Goal: Communication & Community: Ask a question

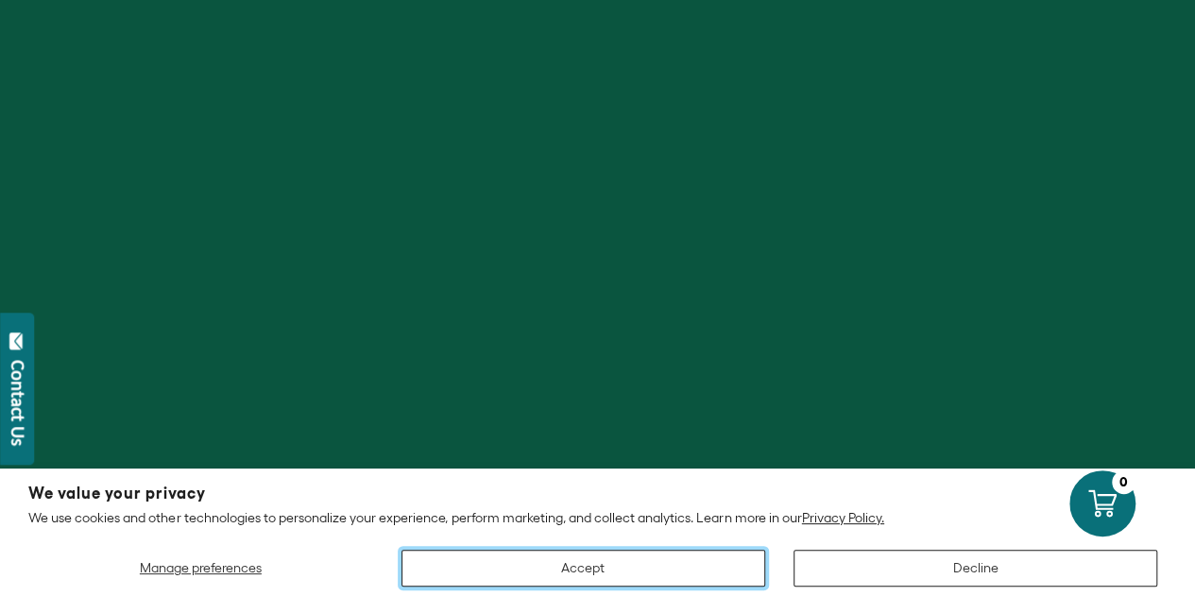
click at [618, 556] on button "Accept" at bounding box center [583, 568] width 364 height 37
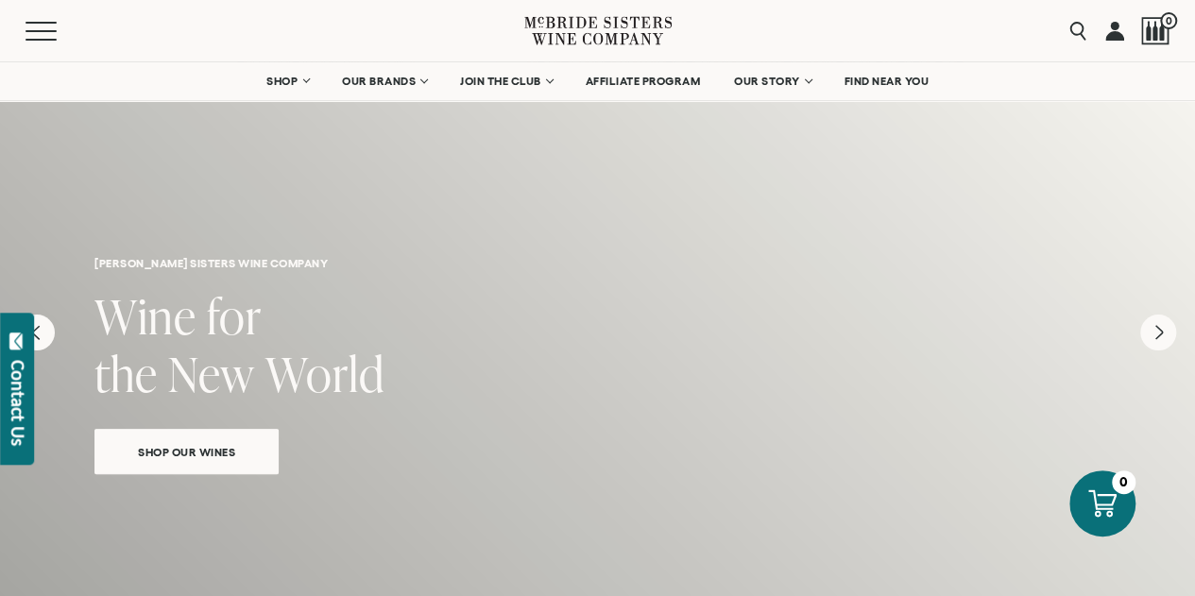
click at [1116, 36] on link at bounding box center [1114, 30] width 19 height 61
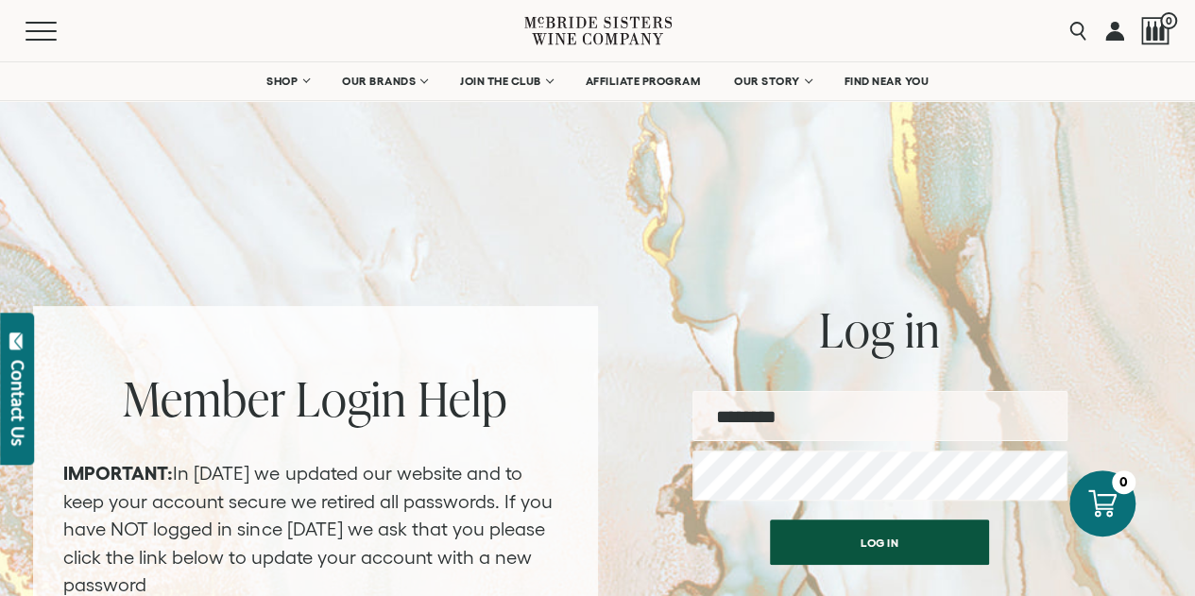
click at [865, 418] on input "email" at bounding box center [879, 416] width 375 height 50
type input "**********"
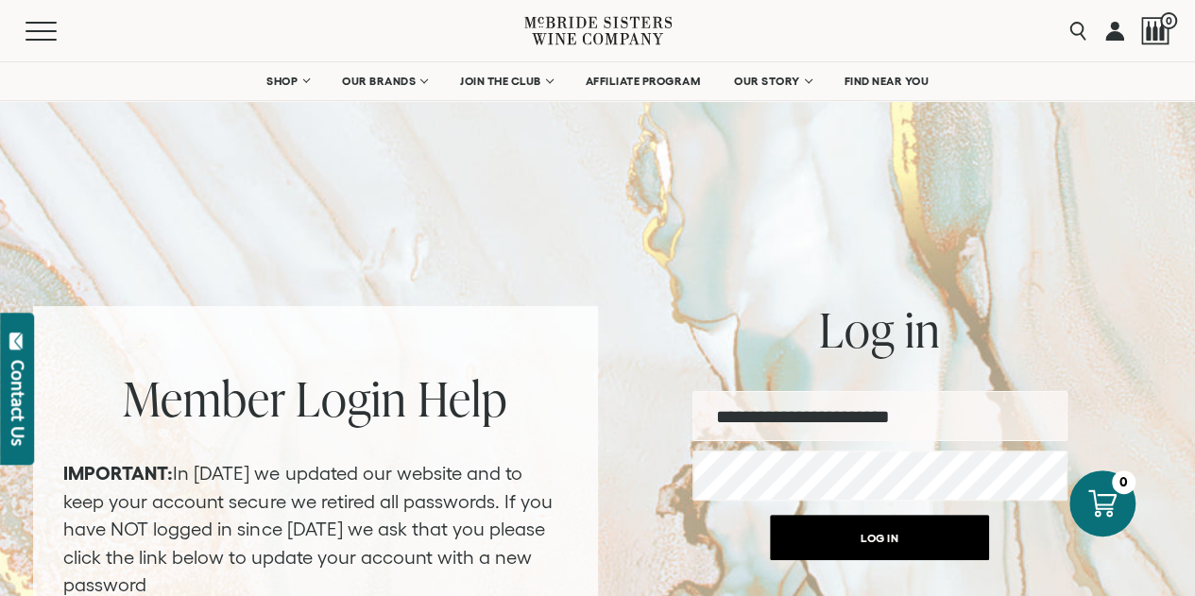
click at [862, 539] on button "Log in" at bounding box center [879, 537] width 219 height 45
click at [885, 541] on button "Log in" at bounding box center [879, 537] width 219 height 45
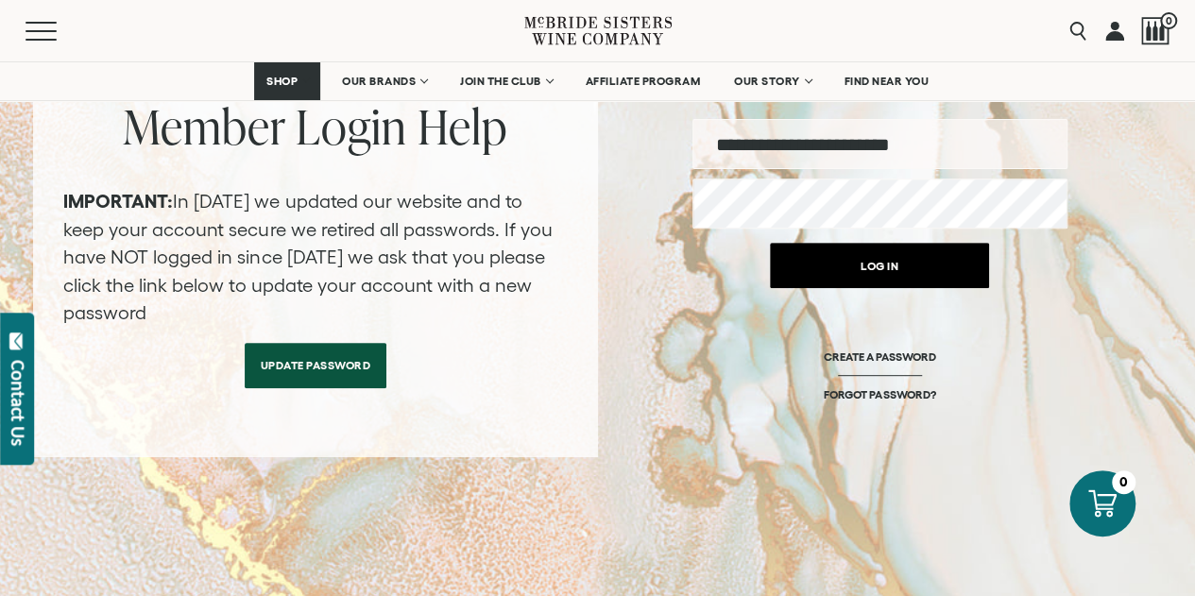
scroll to position [267, 0]
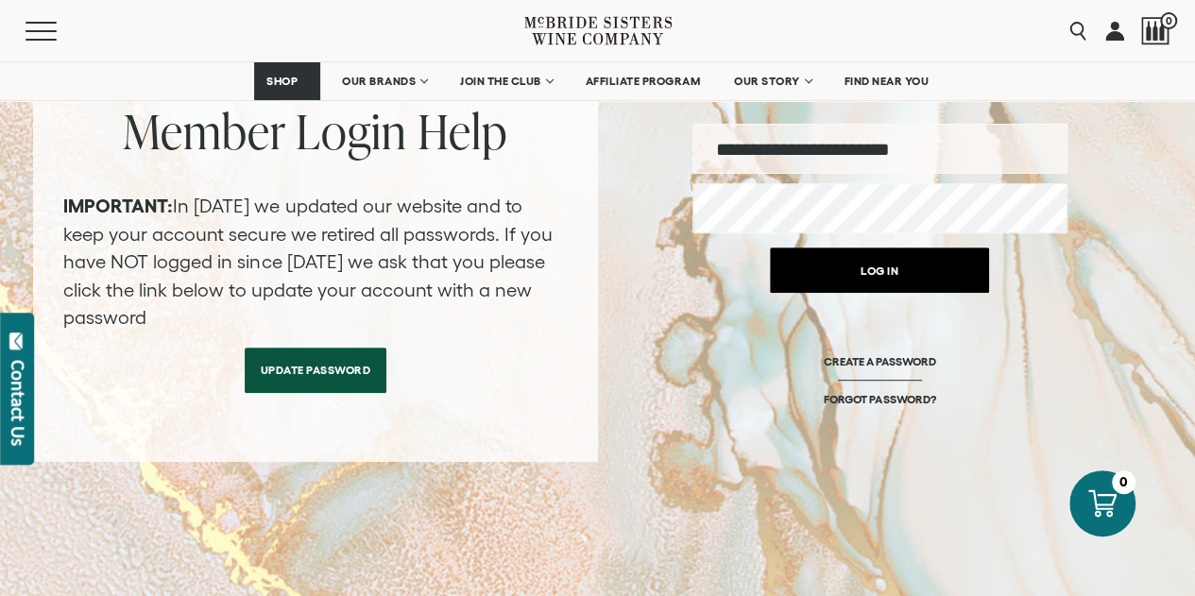
click at [901, 258] on button "Log in" at bounding box center [879, 270] width 219 height 45
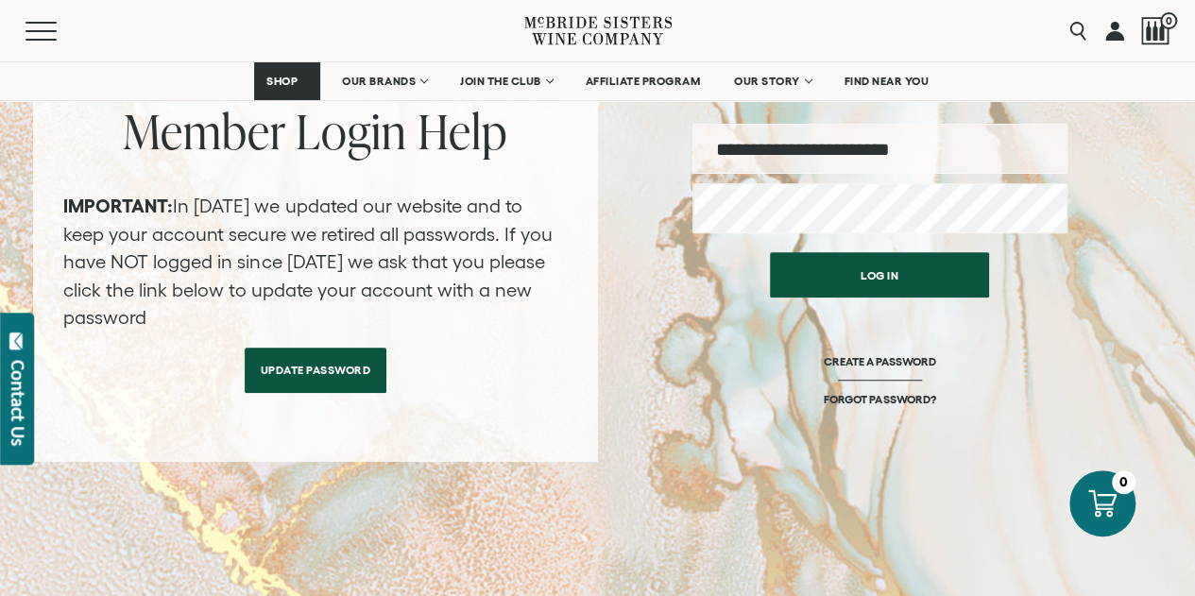
click at [308, 394] on div "Member Login Help IMPORTANT: In February 2024 we updated our website and to kee…" at bounding box center [315, 250] width 565 height 423
click at [301, 370] on link "Update Password" at bounding box center [316, 365] width 143 height 45
click at [310, 355] on link "Update Password" at bounding box center [316, 365] width 143 height 45
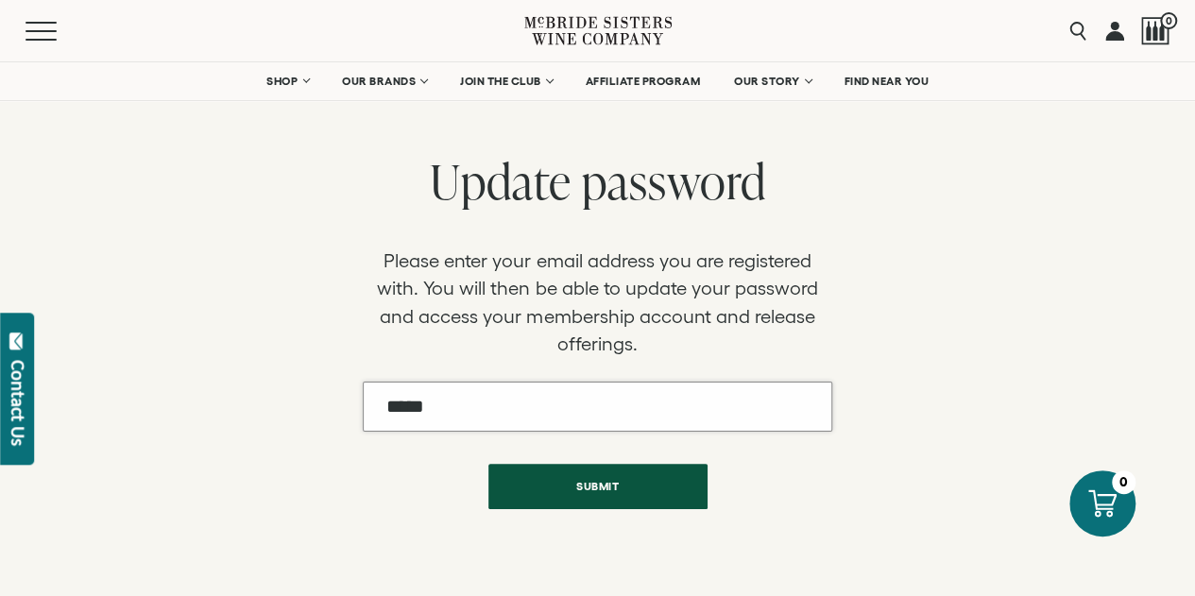
click at [510, 413] on input "Email" at bounding box center [598, 407] width 470 height 50
type input "**********"
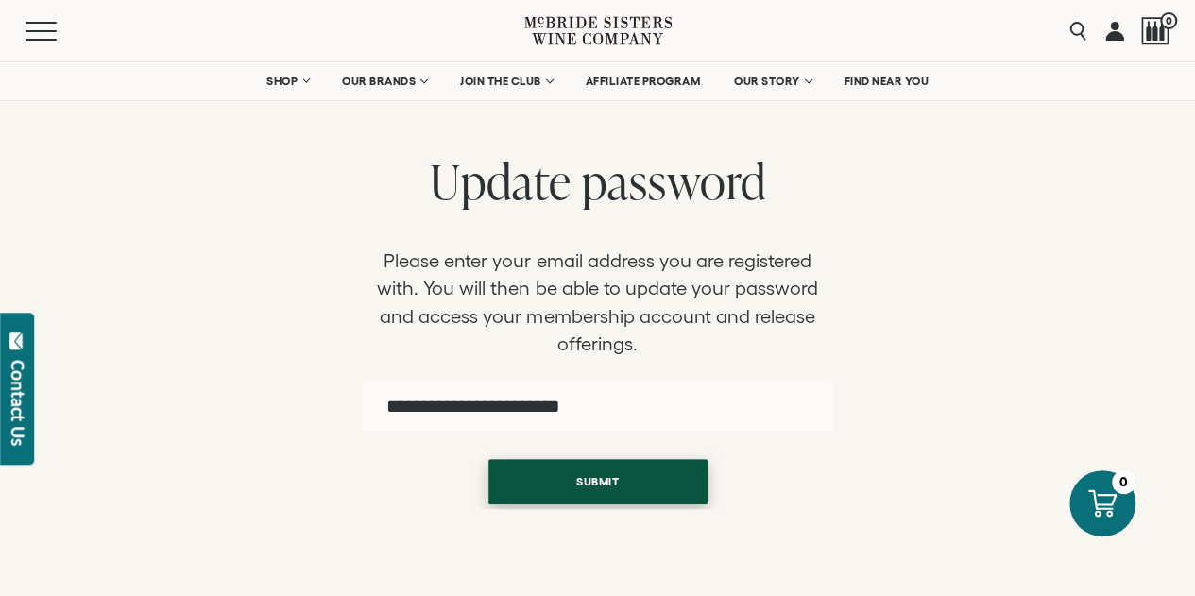
click at [584, 478] on button "Submit" at bounding box center [597, 481] width 219 height 45
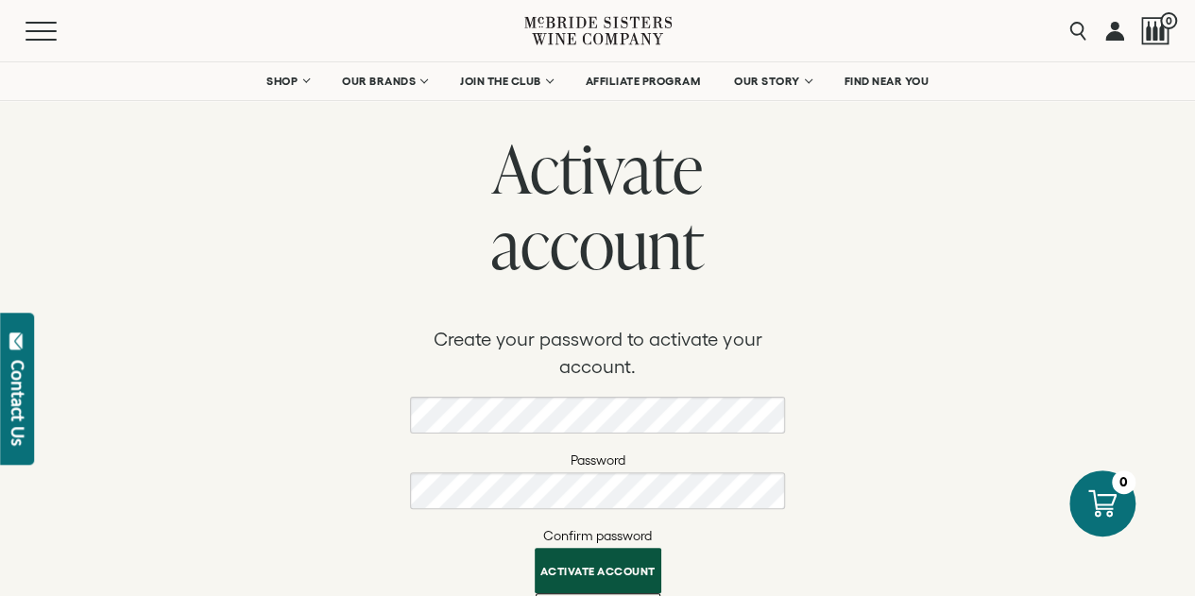
click at [701, 367] on p "Create your password to activate your account." at bounding box center [597, 354] width 375 height 56
click at [610, 573] on button "Activate account" at bounding box center [598, 565] width 127 height 45
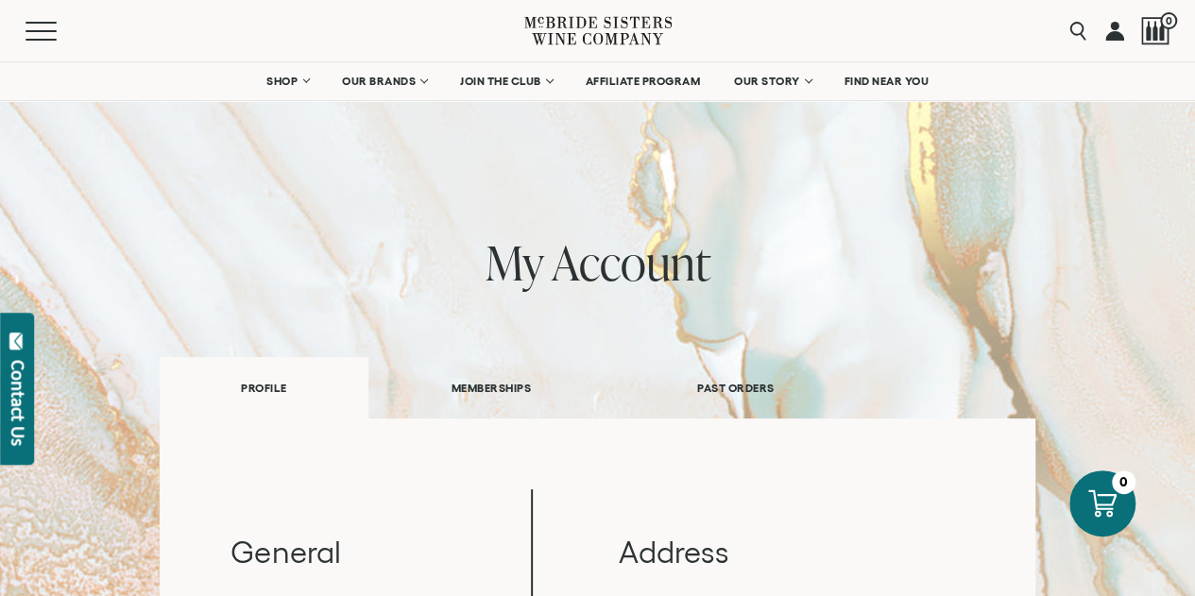
click at [1112, 33] on link at bounding box center [1114, 30] width 19 height 61
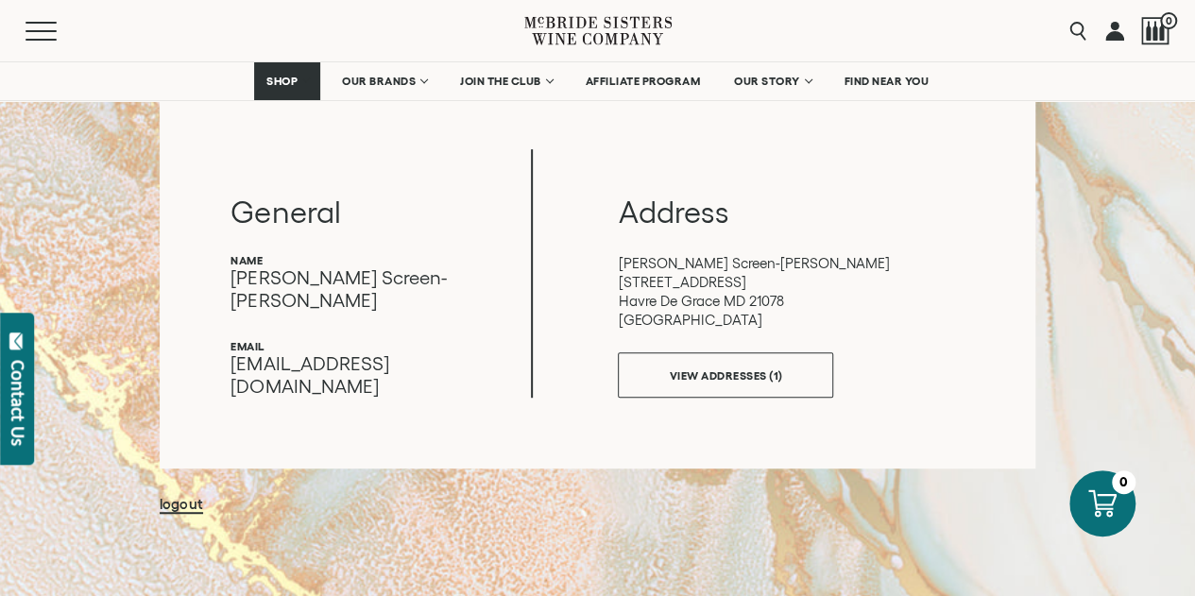
scroll to position [350, 0]
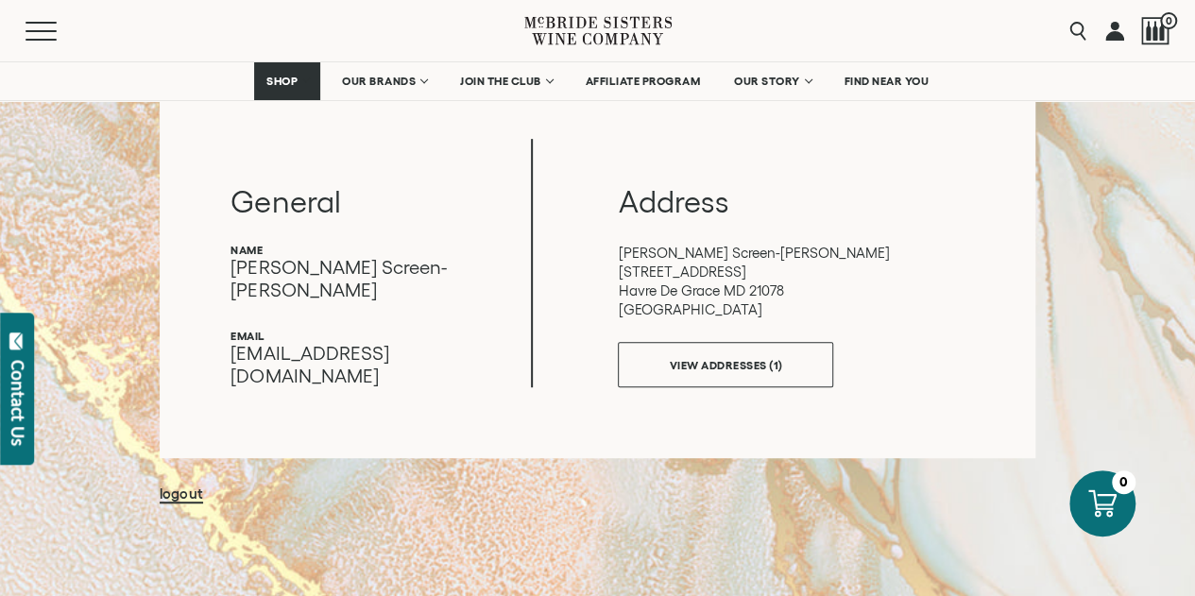
click at [442, 342] on p "[EMAIL_ADDRESS][DOMAIN_NAME]" at bounding box center [380, 364] width 300 height 45
click at [697, 349] on link "VIEW ADDRESSES (1)" at bounding box center [725, 359] width 215 height 45
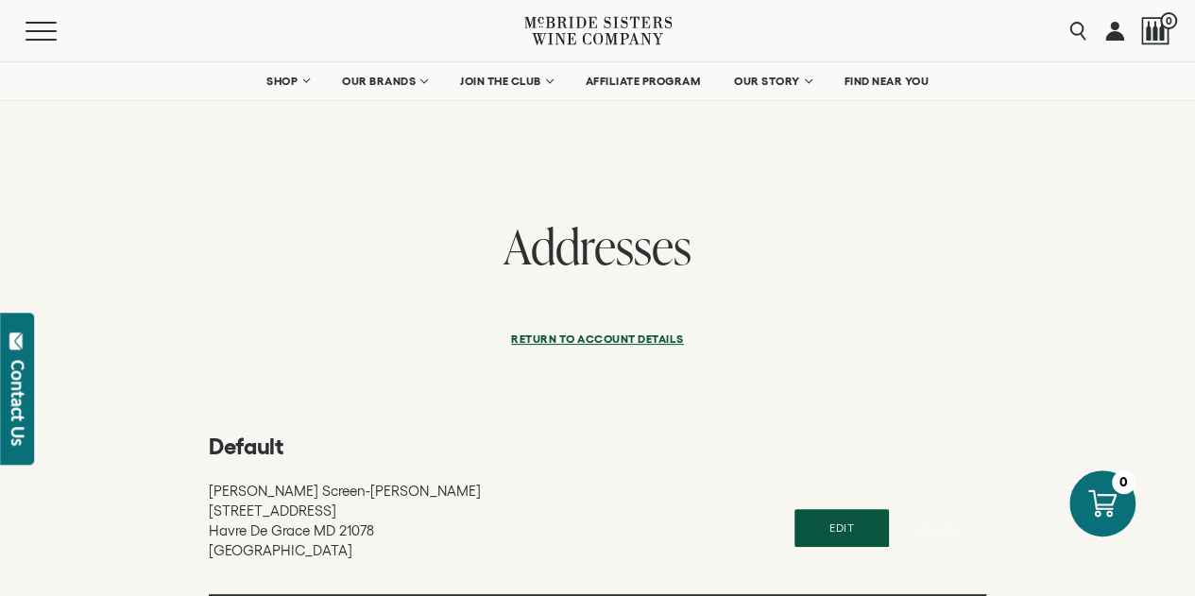
click at [1116, 31] on link at bounding box center [1114, 30] width 19 height 61
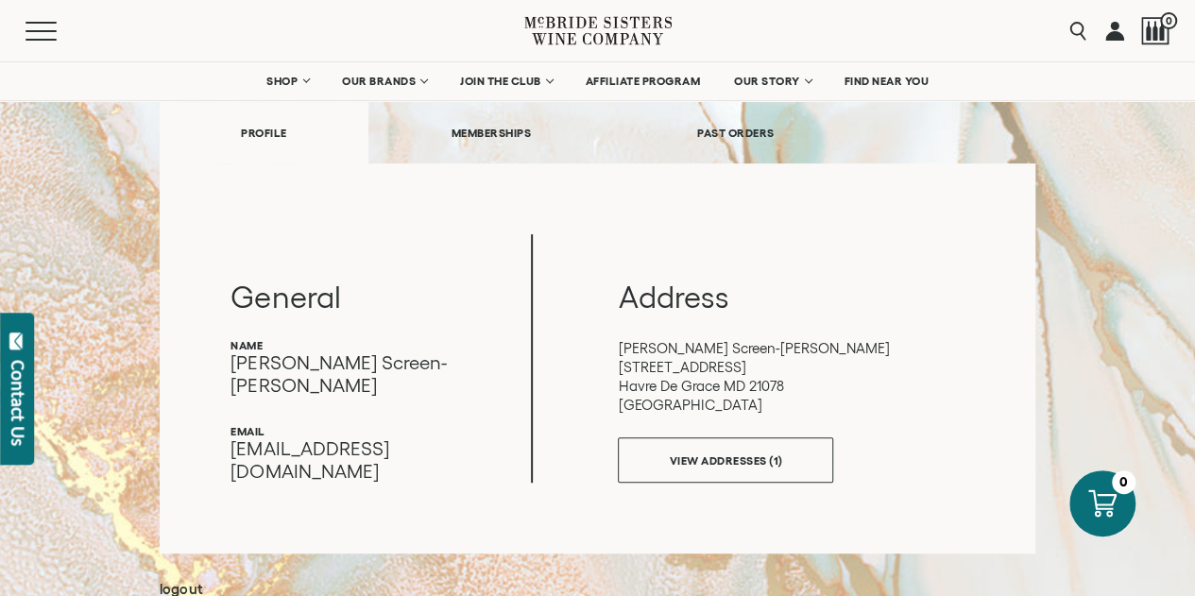
scroll to position [18, 0]
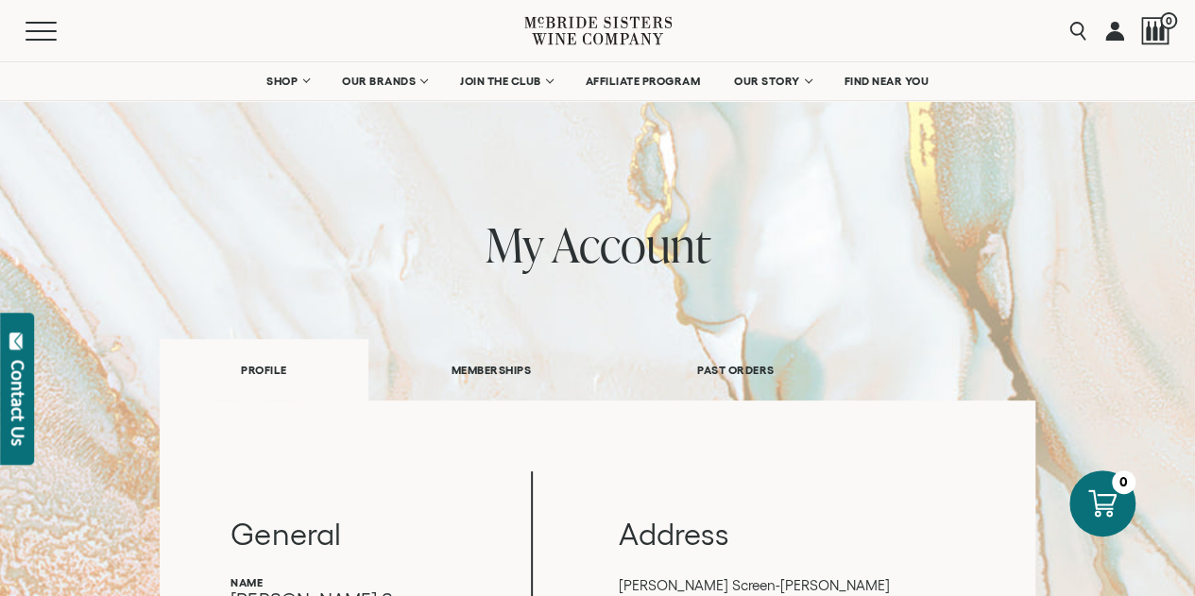
click at [517, 370] on link "MEMBERSHIPS" at bounding box center [491, 369] width 246 height 65
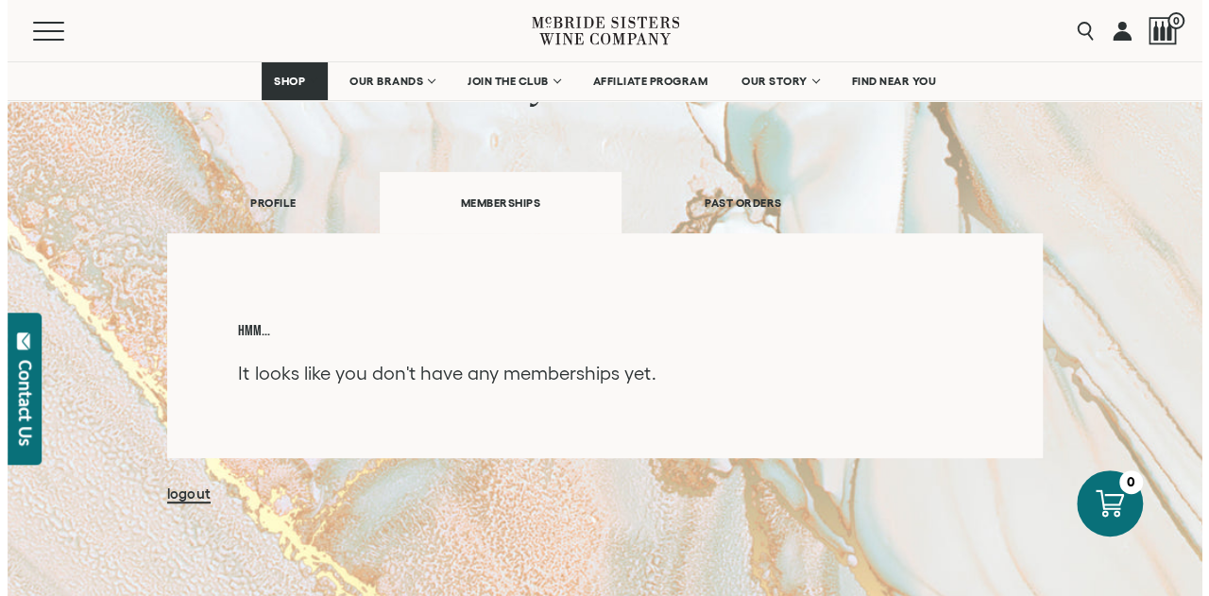
scroll to position [195, 0]
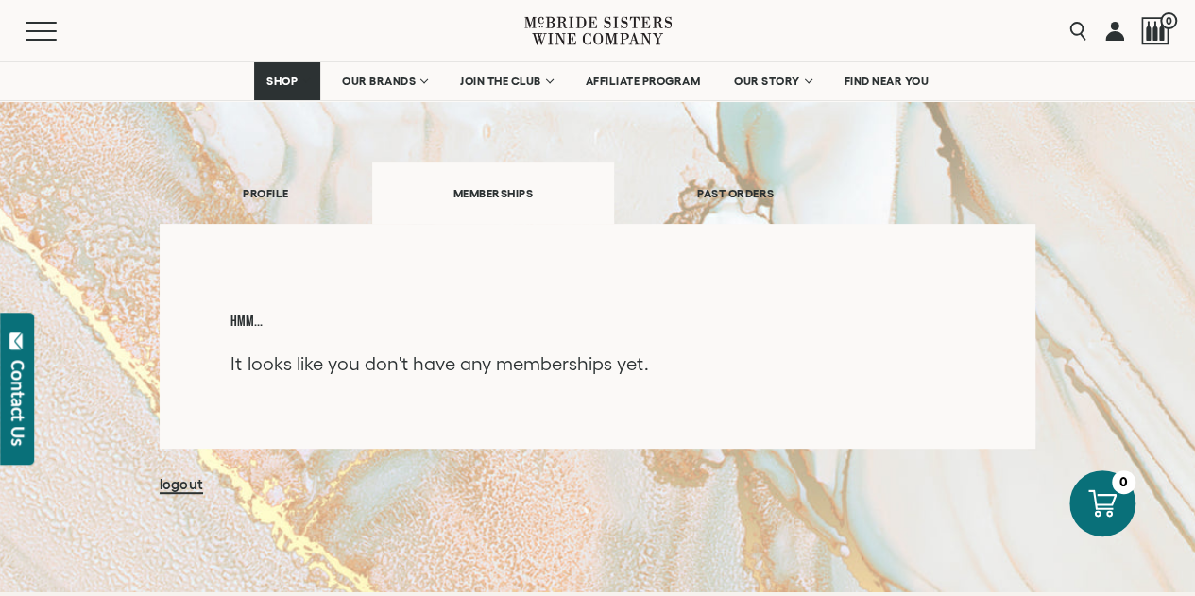
click at [13, 384] on div "Contact Us" at bounding box center [18, 403] width 19 height 86
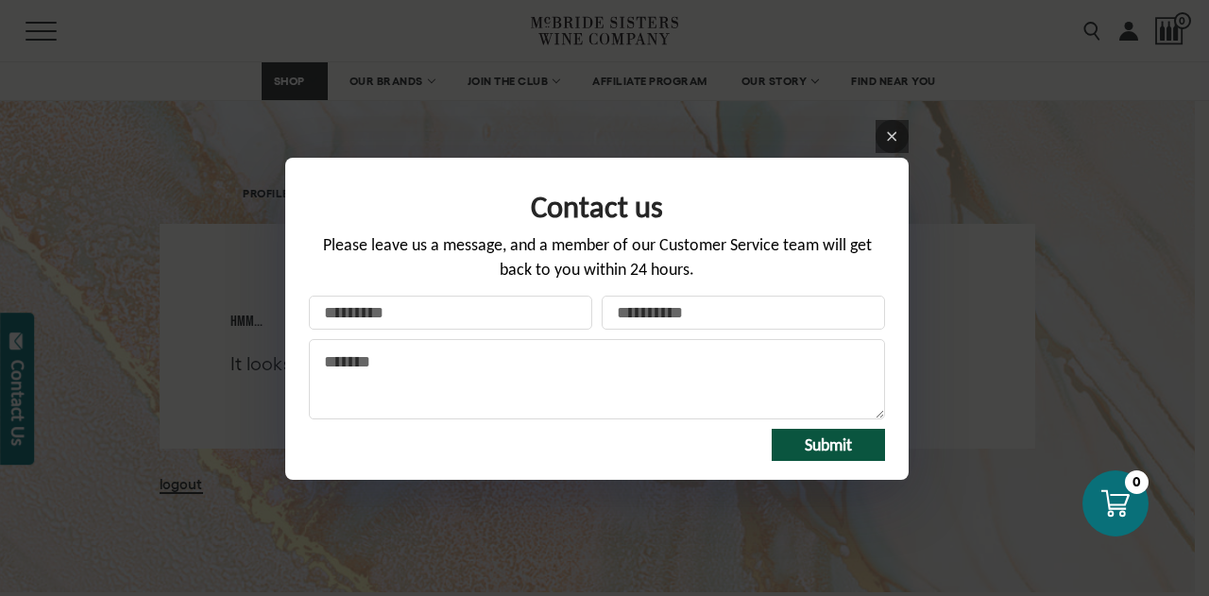
click at [488, 320] on input "Your name" at bounding box center [450, 313] width 283 height 34
type input "**********"
click at [674, 316] on input "Your email *" at bounding box center [743, 313] width 283 height 34
type input "**********"
click at [716, 383] on textarea "Message" at bounding box center [597, 379] width 576 height 80
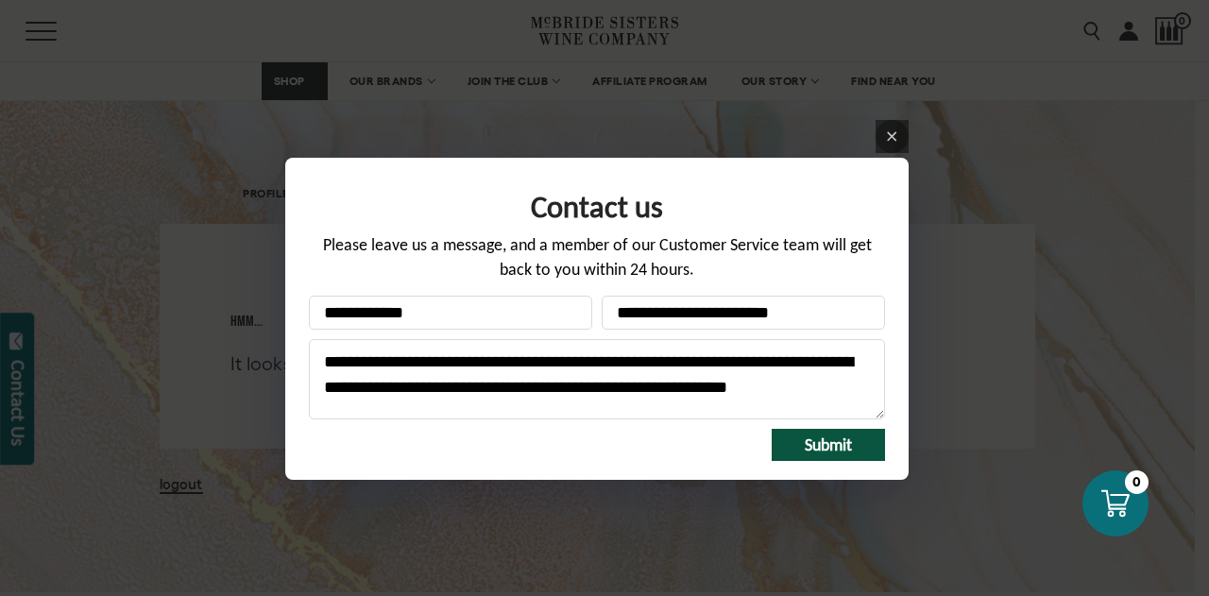
scroll to position [4, 0]
type textarea "**********"
click at [845, 444] on span "Submit" at bounding box center [828, 445] width 47 height 21
